Goal: Navigation & Orientation: Find specific page/section

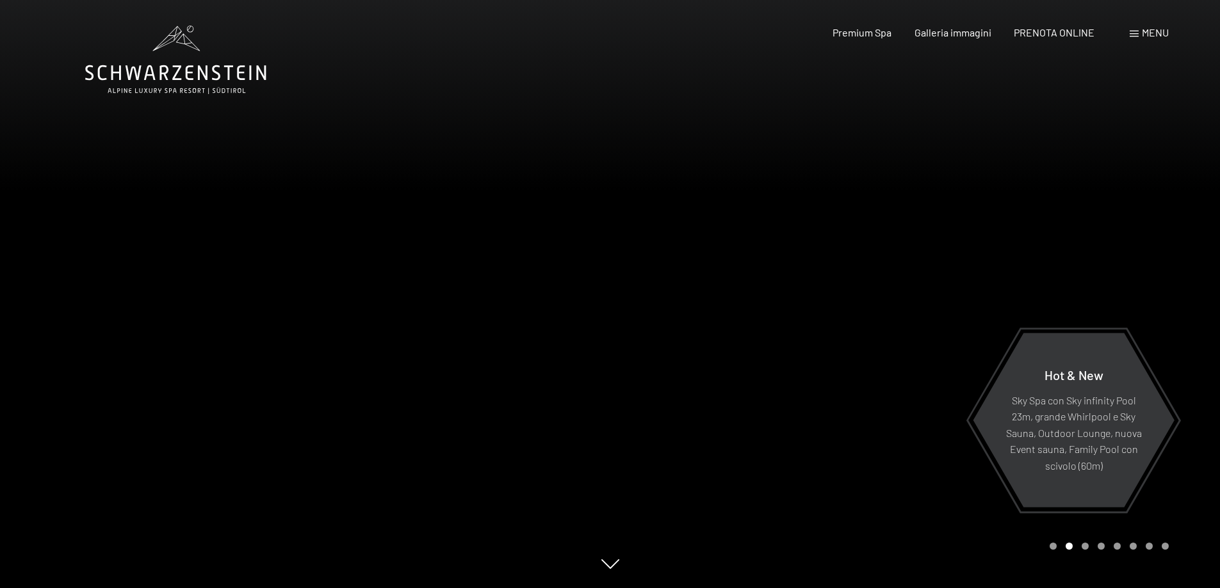
click at [1138, 33] on div "Menu" at bounding box center [1148, 33] width 39 height 14
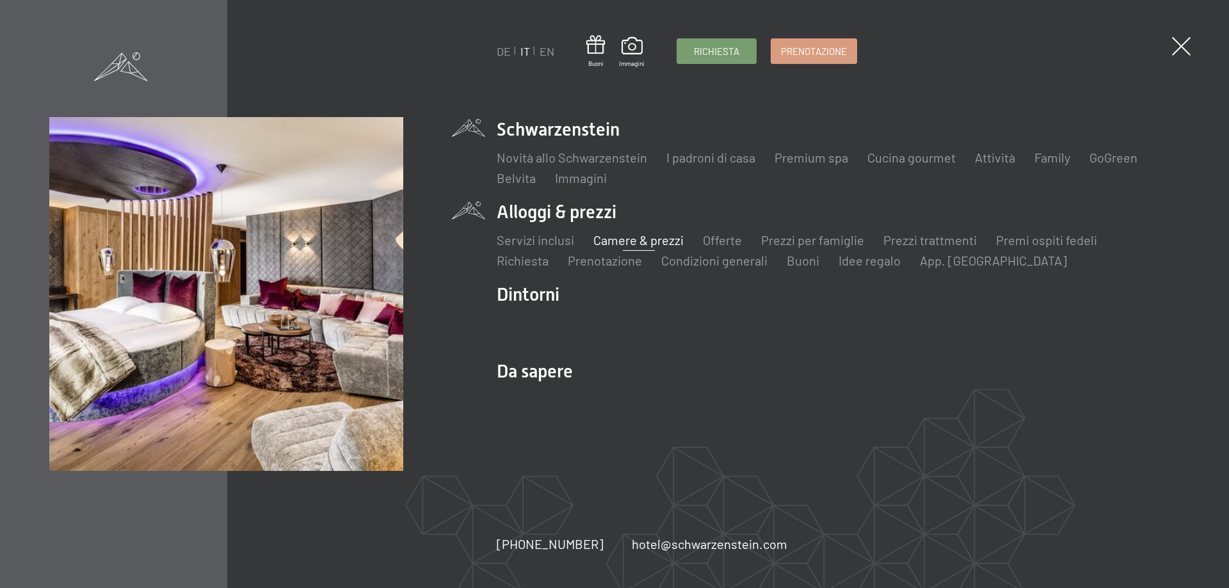
click at [626, 234] on link "Camere & prezzi" at bounding box center [639, 239] width 90 height 15
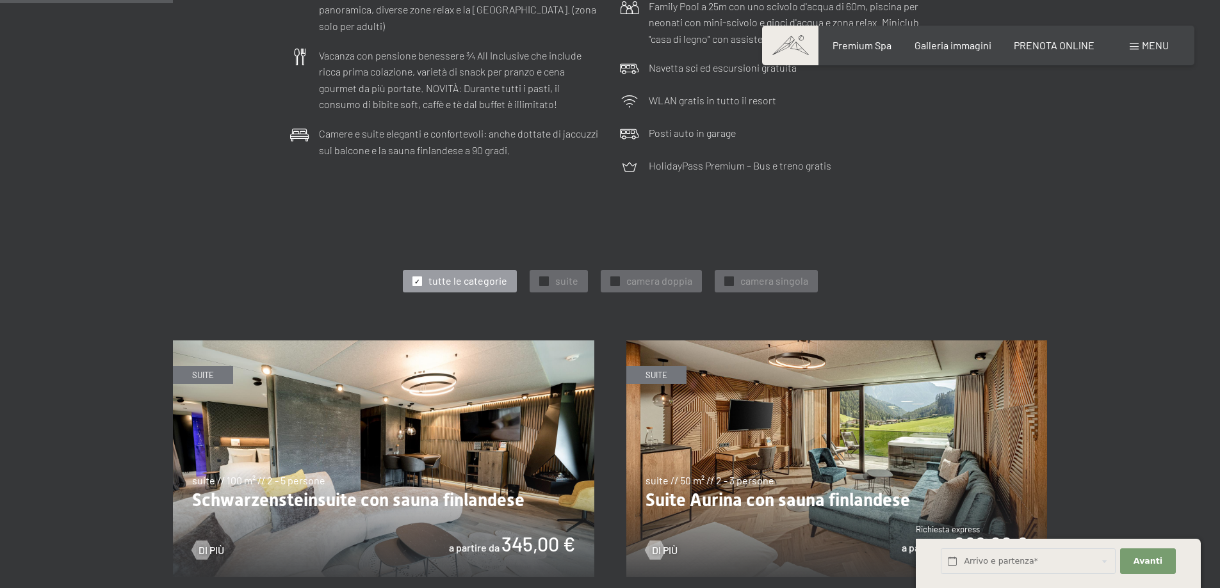
scroll to position [597, 0]
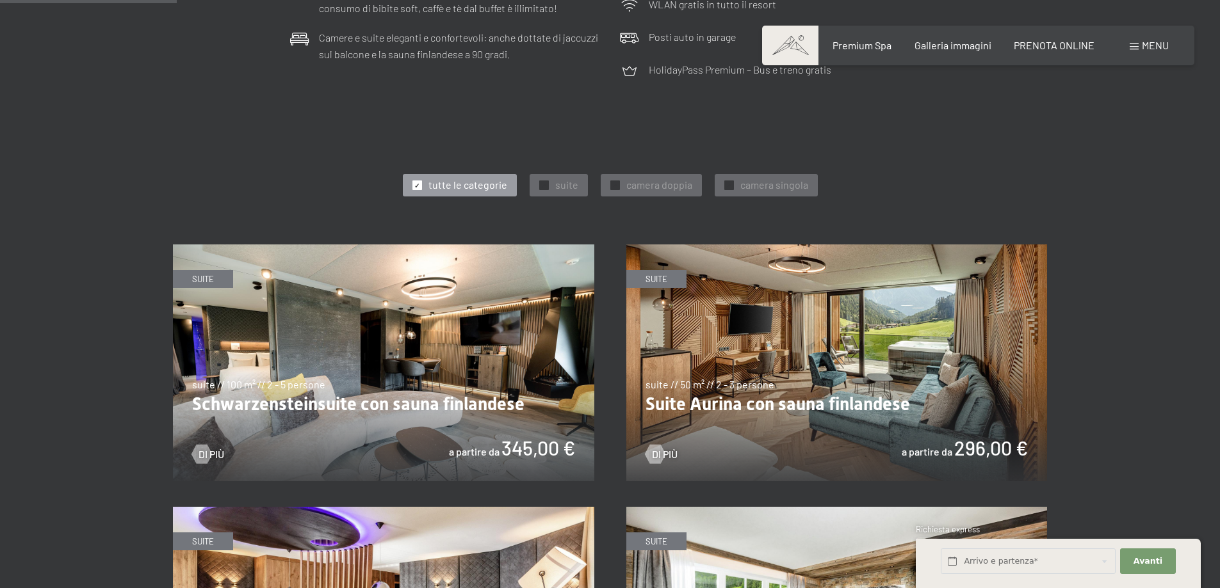
click at [483, 183] on span "tutte le categorie" at bounding box center [467, 185] width 79 height 14
click at [551, 182] on div "✓ suite" at bounding box center [559, 185] width 58 height 22
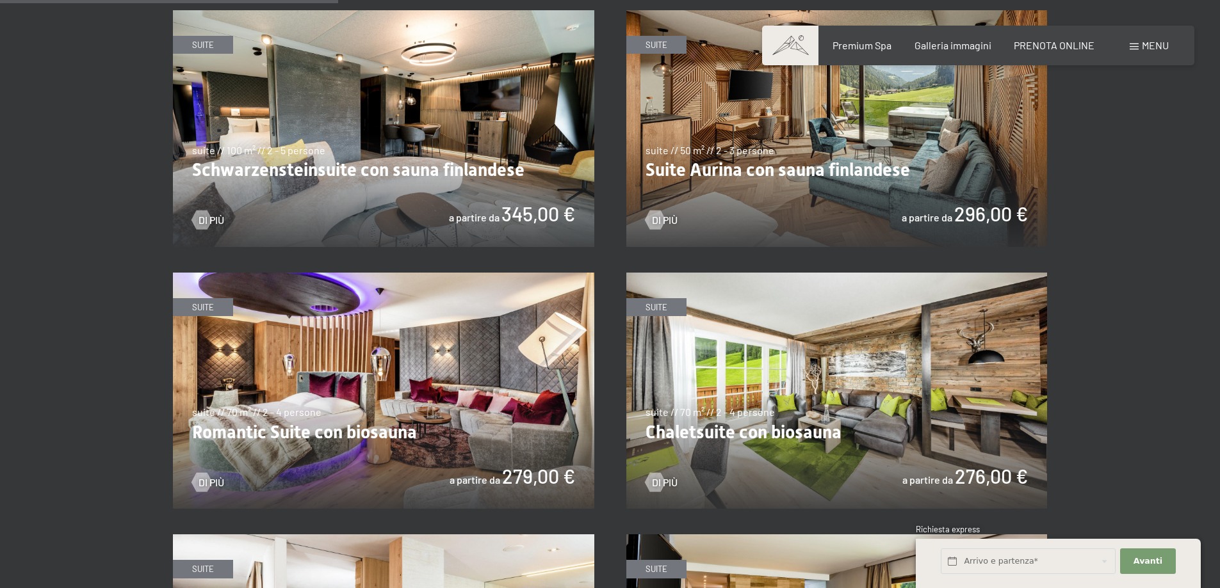
scroll to position [853, 0]
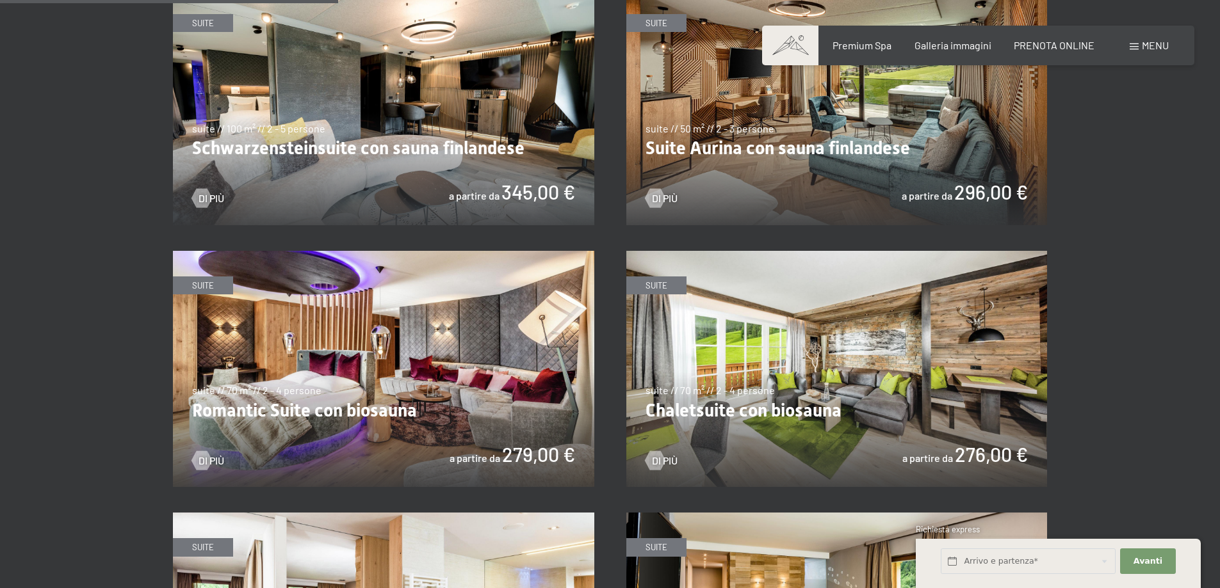
drag, startPoint x: 473, startPoint y: 113, endPoint x: 100, endPoint y: 115, distance: 372.6
click at [100, 115] on section "✓ tutte le categorie ✓ suite ✓ camera doppia ✓ camera singola tutte le categori…" at bounding box center [610, 323] width 1220 height 982
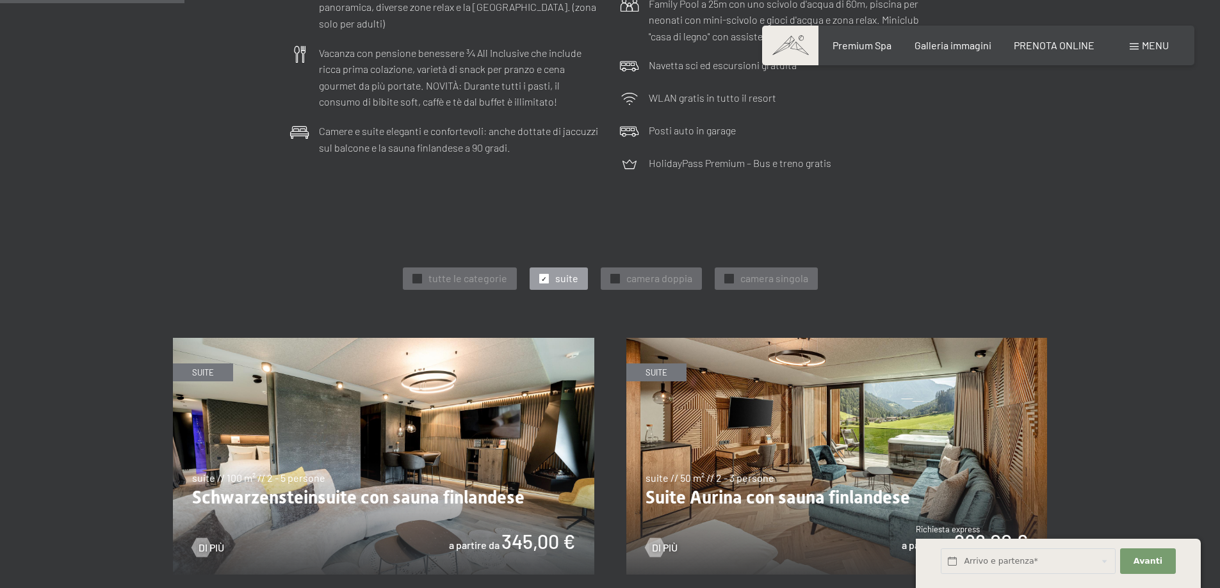
scroll to position [474, 0]
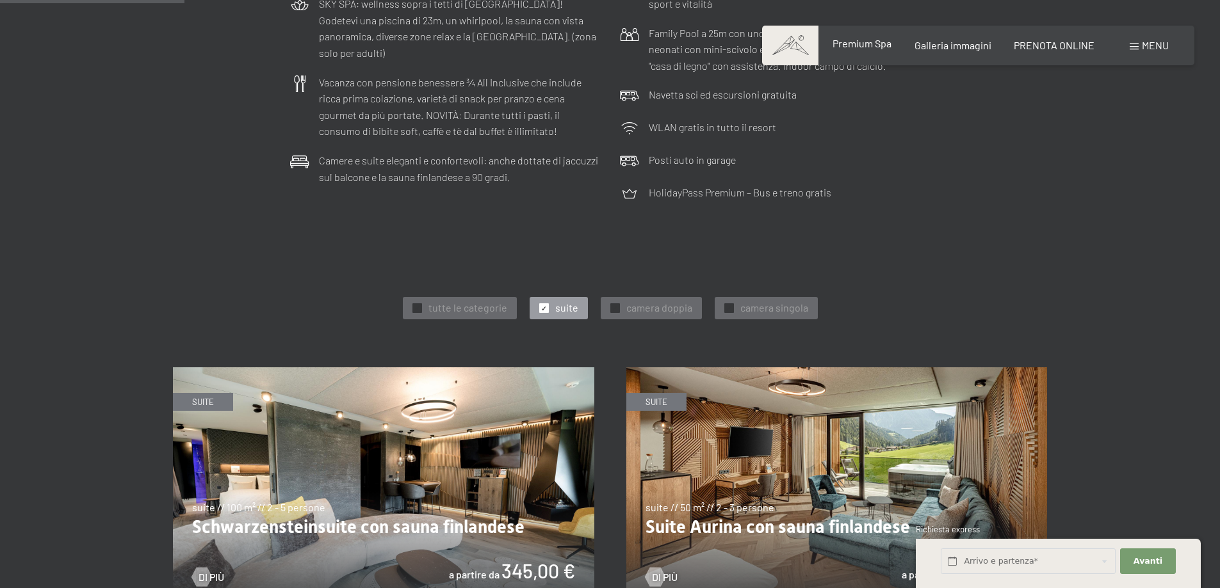
click at [845, 43] on span "Premium Spa" at bounding box center [861, 43] width 59 height 12
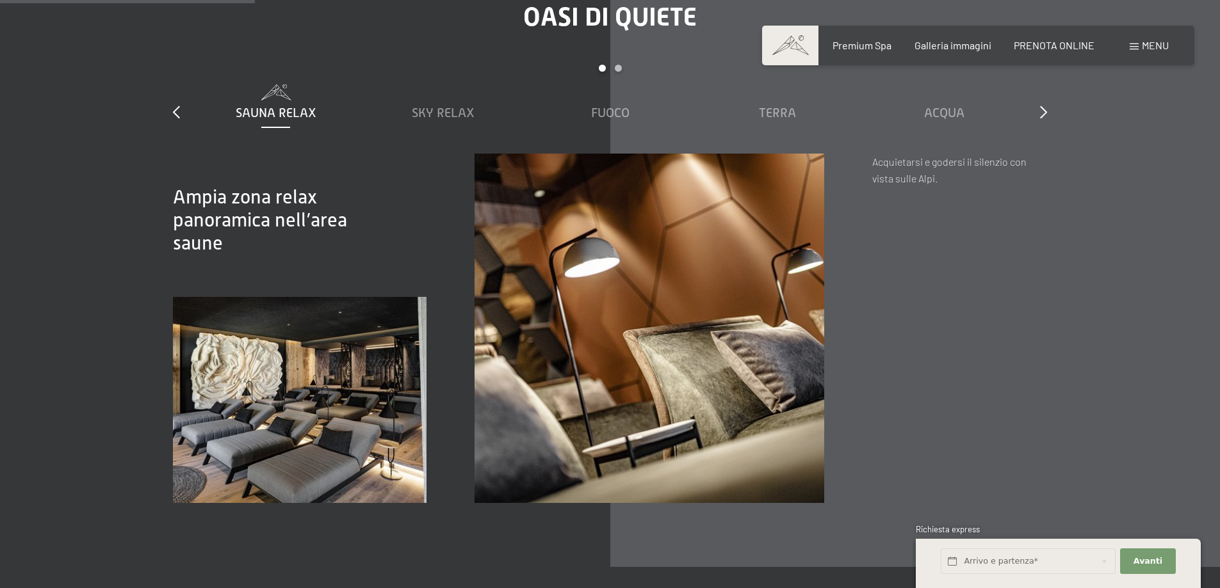
scroll to position [2006, 0]
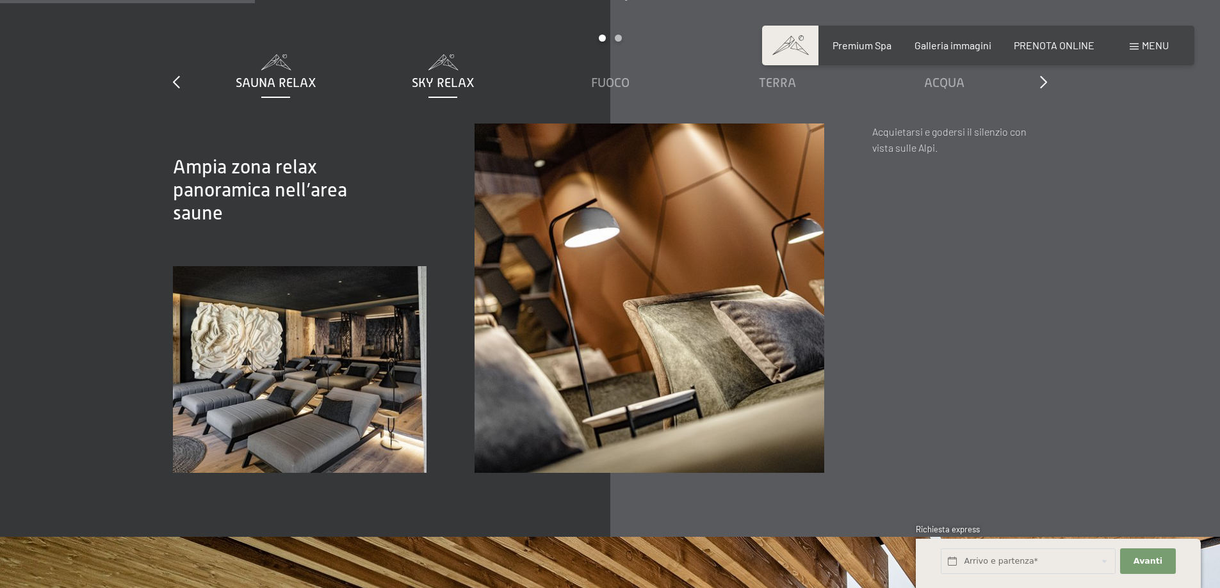
click at [439, 76] on span "Sky Relax" at bounding box center [443, 83] width 63 height 14
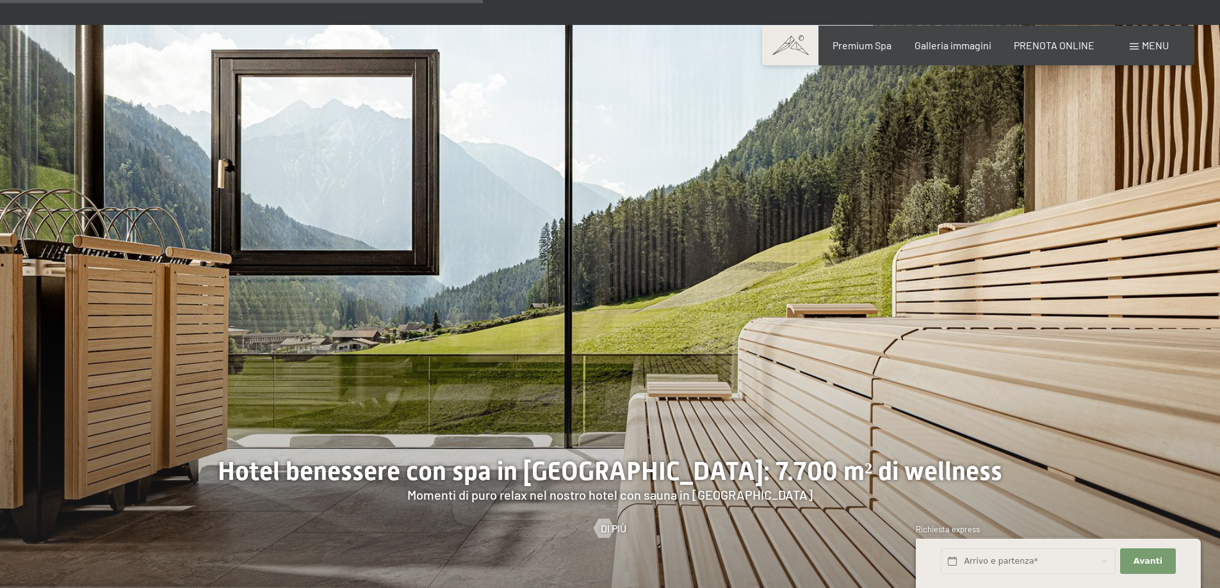
scroll to position [3799, 0]
